Goal: Task Accomplishment & Management: Use online tool/utility

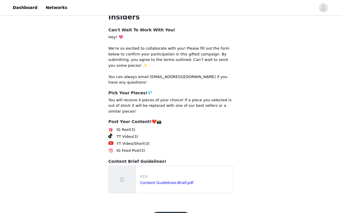
scroll to position [85, 0]
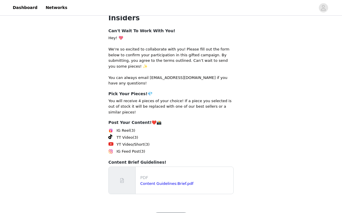
click at [177, 181] on link "Content Guidelines:Brief.pdf" at bounding box center [166, 183] width 53 height 4
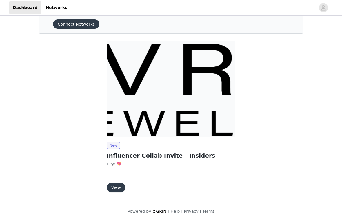
scroll to position [24, 0]
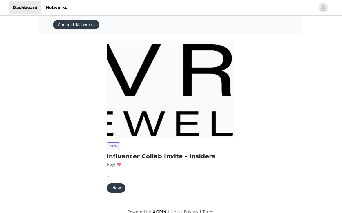
click at [117, 191] on button "View" at bounding box center [116, 187] width 19 height 9
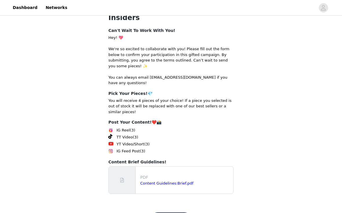
scroll to position [85, 0]
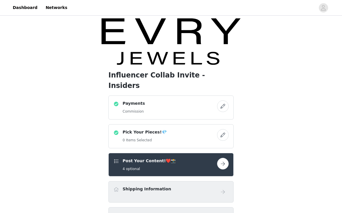
click at [220, 129] on button "button" at bounding box center [223, 135] width 12 height 12
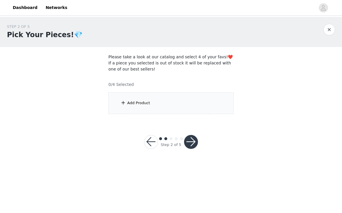
click at [206, 105] on div "Add Product" at bounding box center [170, 103] width 125 height 22
